Goal: Find specific page/section: Find specific page/section

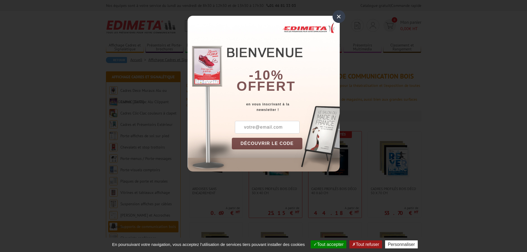
click at [339, 14] on div "×" at bounding box center [339, 16] width 13 height 13
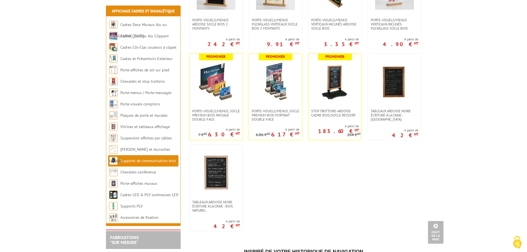
scroll to position [776, 0]
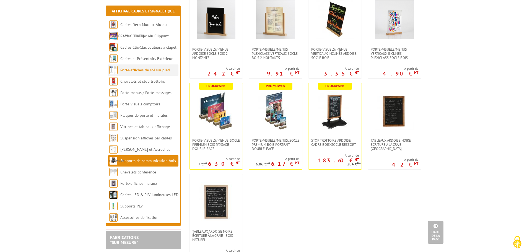
click at [134, 70] on link "Porte-affiches de sol sur pied" at bounding box center [145, 69] width 50 height 5
